Goal: Task Accomplishment & Management: Use online tool/utility

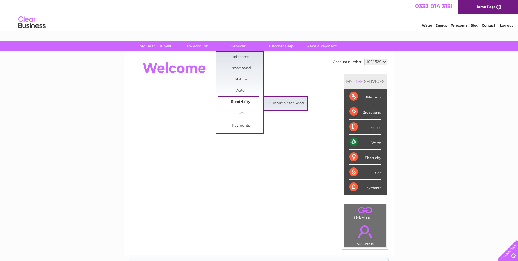
click at [239, 99] on link "Electricity" at bounding box center [240, 101] width 45 height 11
click at [280, 100] on link "Submit Meter Read" at bounding box center [286, 103] width 45 height 11
